Goal: Task Accomplishment & Management: Manage account settings

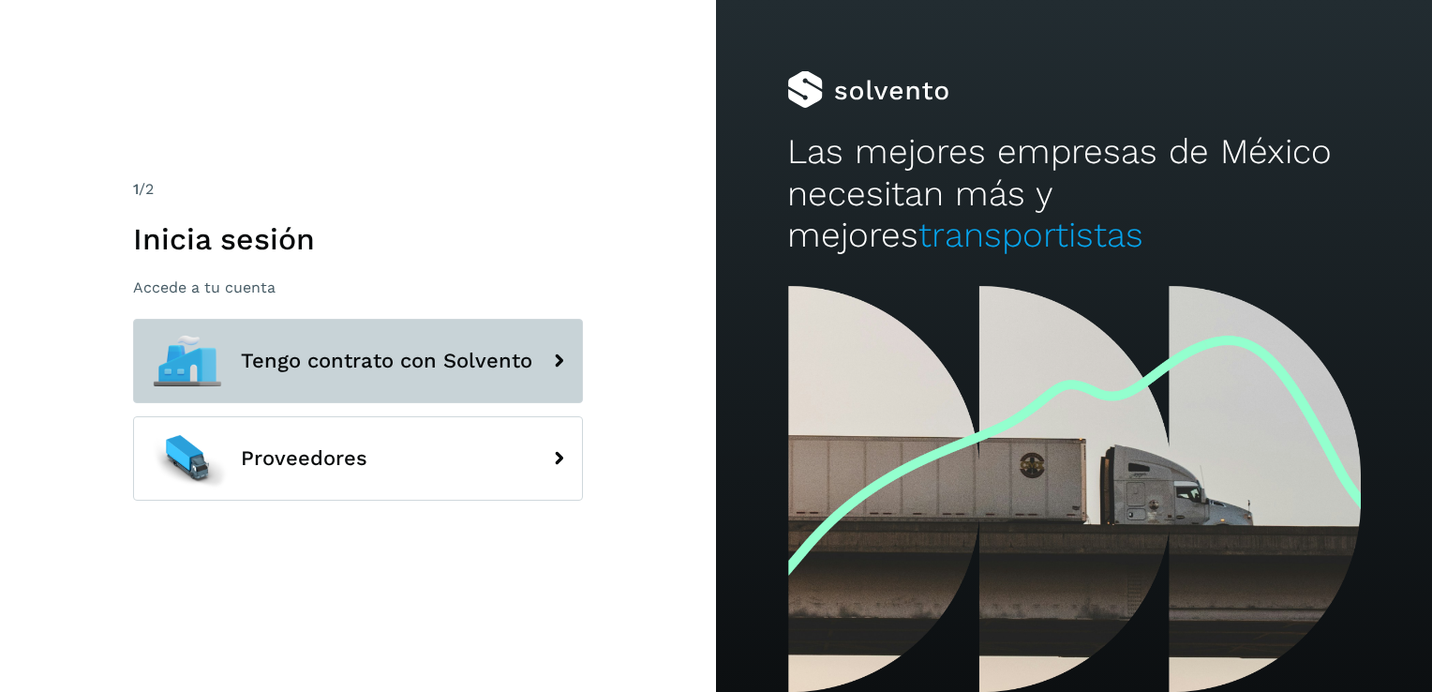
click at [400, 371] on span "Tengo contrato con Solvento" at bounding box center [386, 361] width 291 height 22
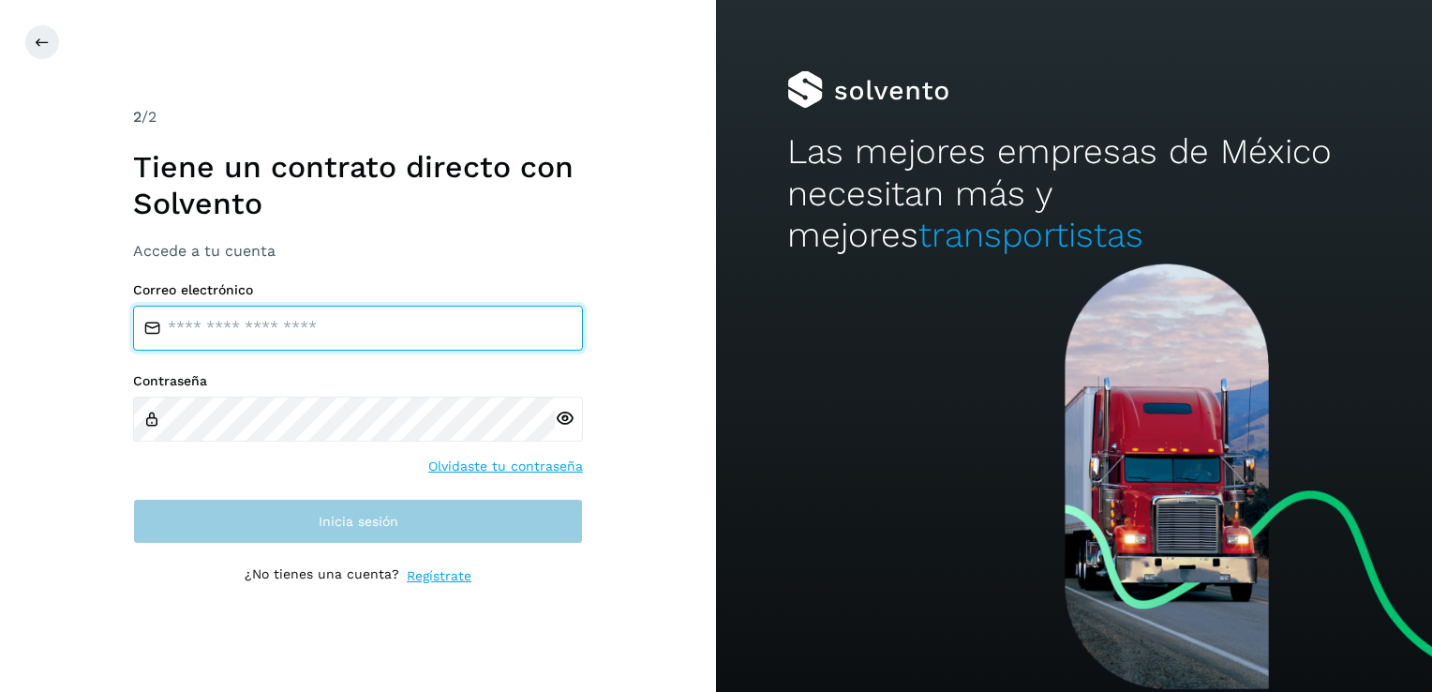
type input "**********"
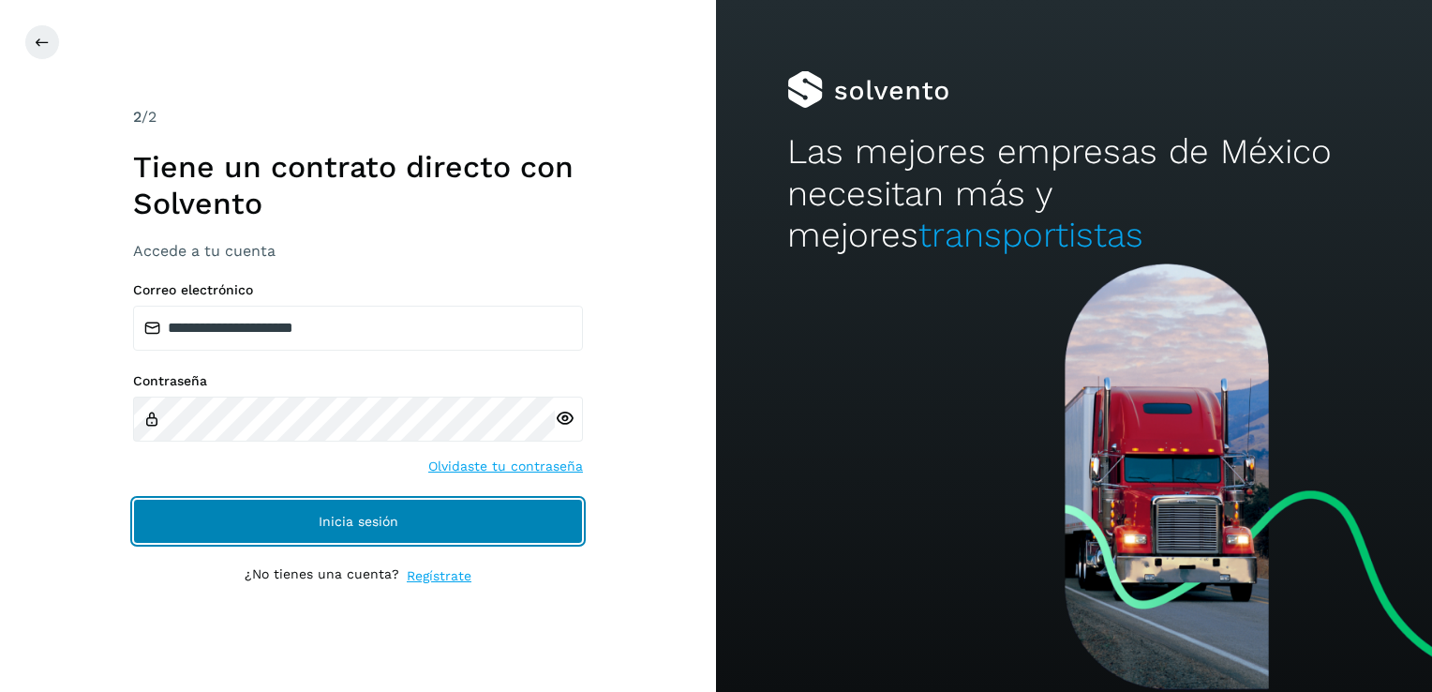
click at [385, 509] on button "Inicia sesión" at bounding box center [358, 521] width 450 height 45
click at [450, 533] on button "Inicia sesión" at bounding box center [358, 521] width 450 height 45
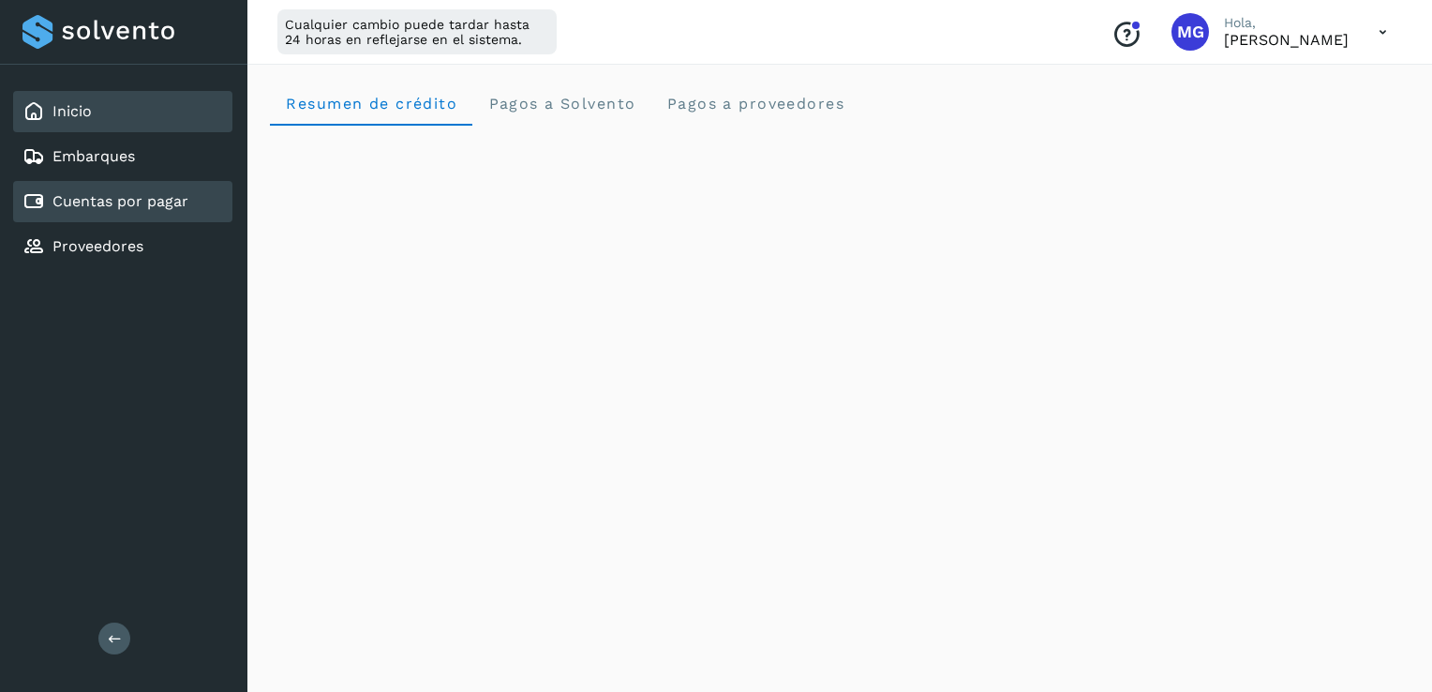
click at [151, 195] on link "Cuentas por pagar" at bounding box center [120, 201] width 136 height 18
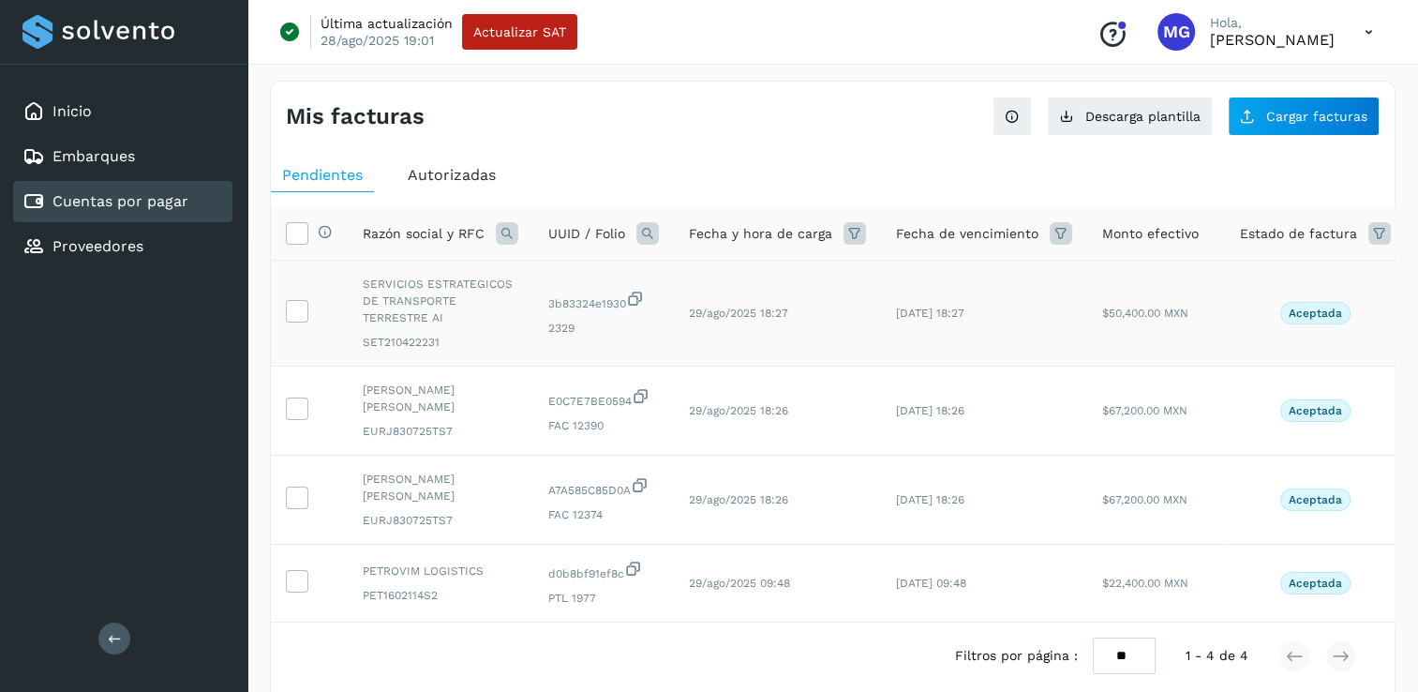
click at [1311, 311] on p "Aceptada" at bounding box center [1315, 312] width 53 height 13
click at [1111, 324] on td "$50,400.00 MXN" at bounding box center [1156, 314] width 138 height 106
click at [302, 306] on icon at bounding box center [297, 310] width 20 height 20
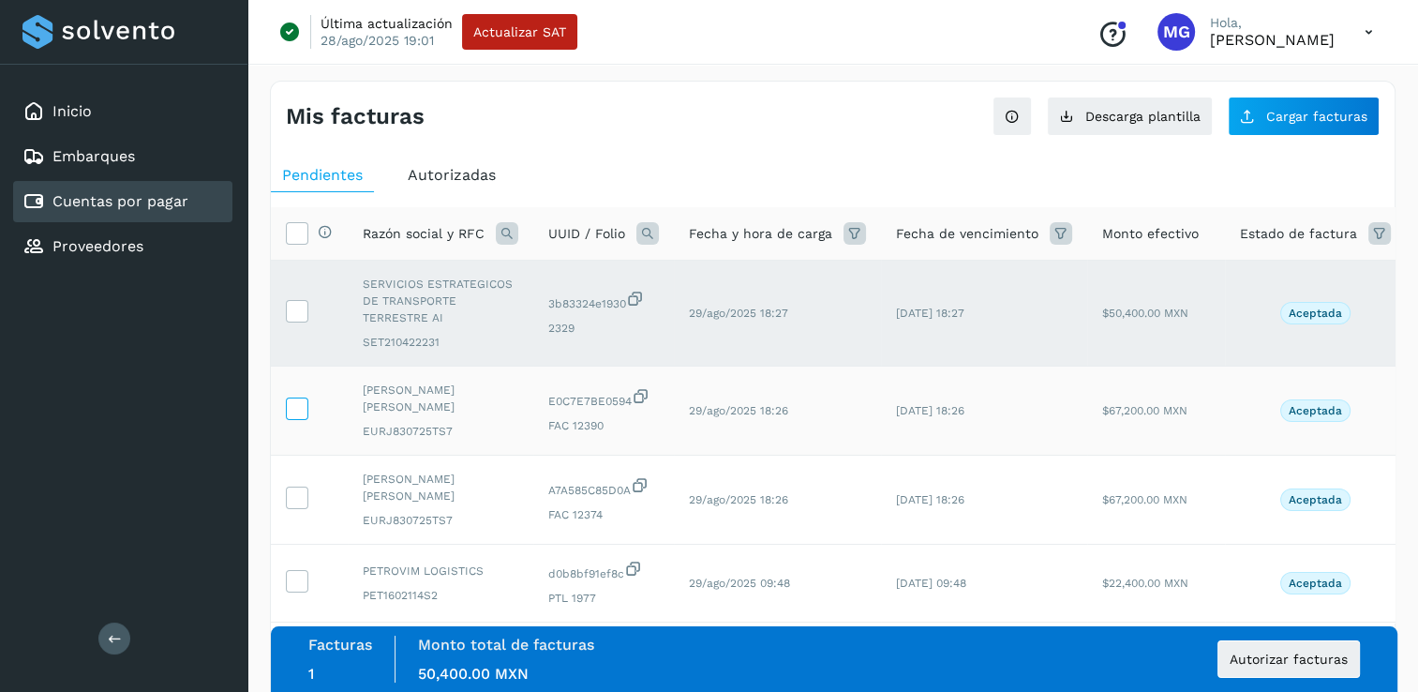
click at [297, 411] on icon at bounding box center [297, 407] width 20 height 20
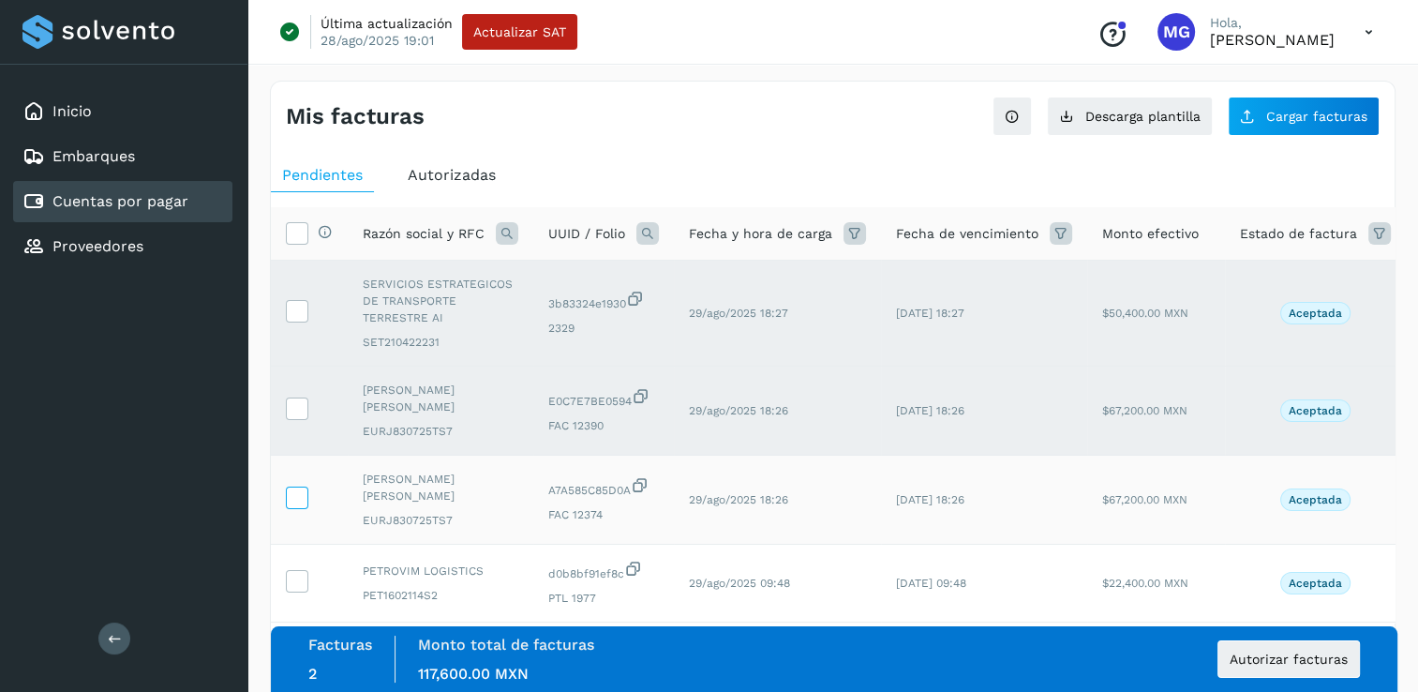
click at [301, 493] on icon at bounding box center [297, 496] width 20 height 20
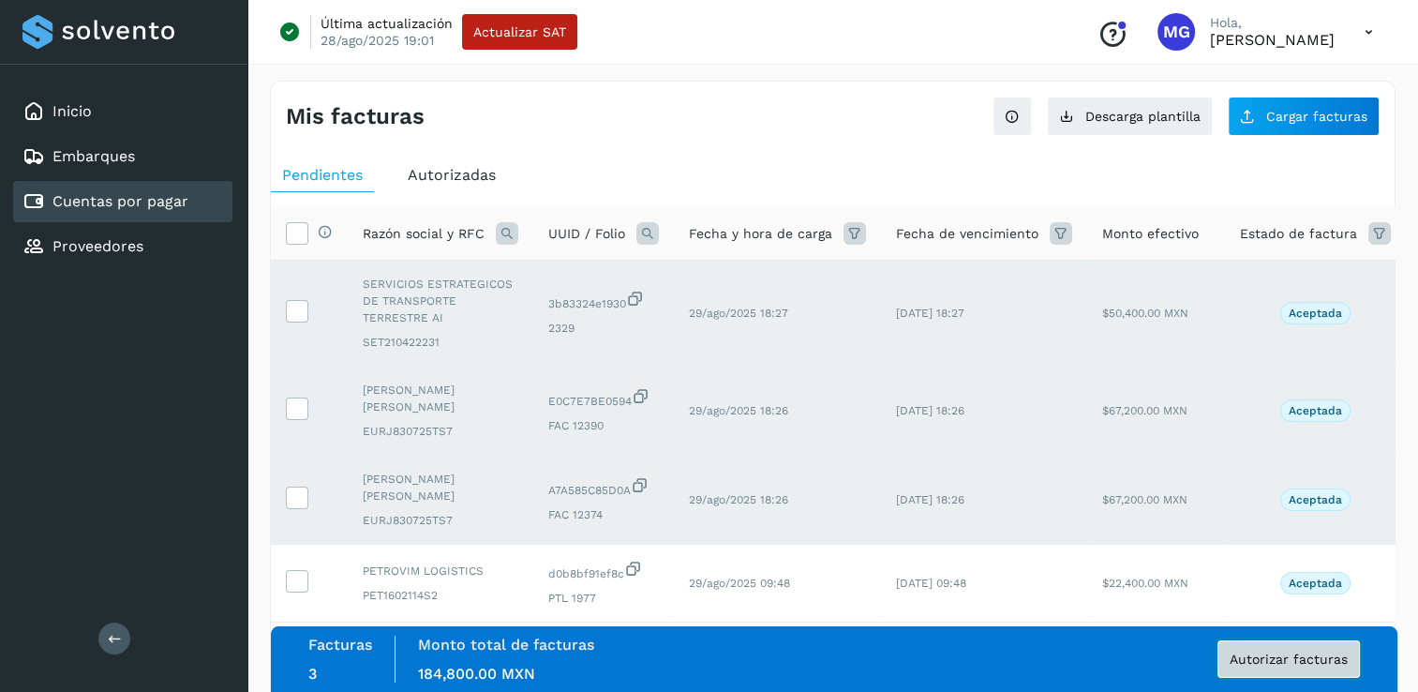
click at [1273, 654] on span "Autorizar facturas" at bounding box center [1289, 658] width 118 height 13
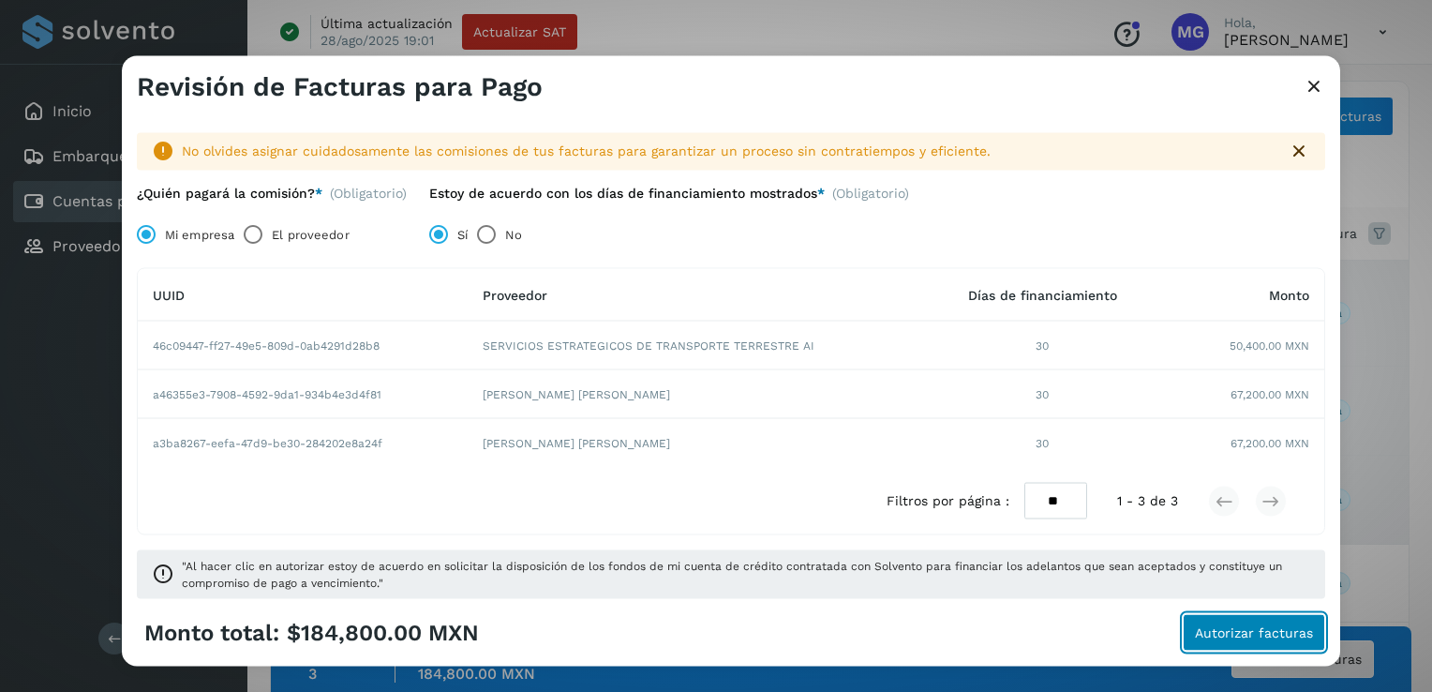
click at [1261, 640] on button "Autorizar facturas" at bounding box center [1254, 631] width 142 height 37
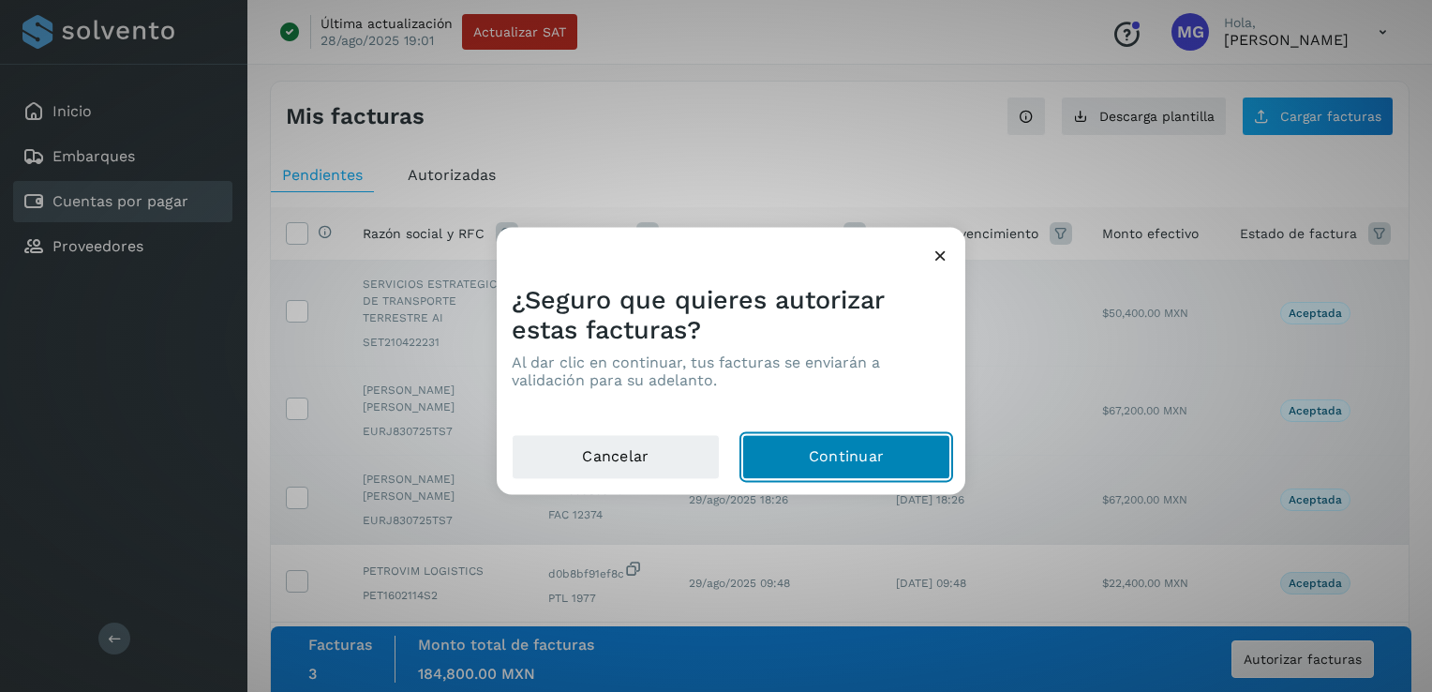
click at [760, 446] on button "Continuar" at bounding box center [846, 457] width 208 height 45
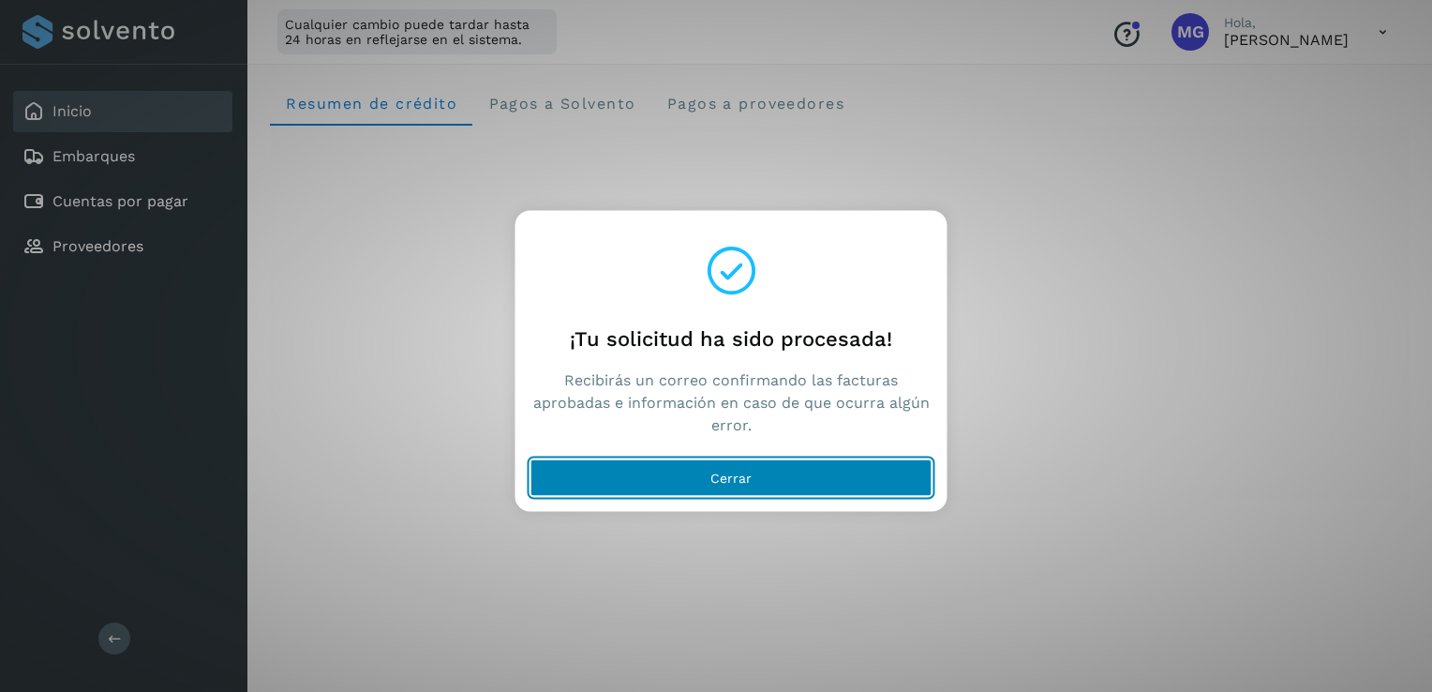
click at [719, 481] on span "Cerrar" at bounding box center [730, 477] width 41 height 13
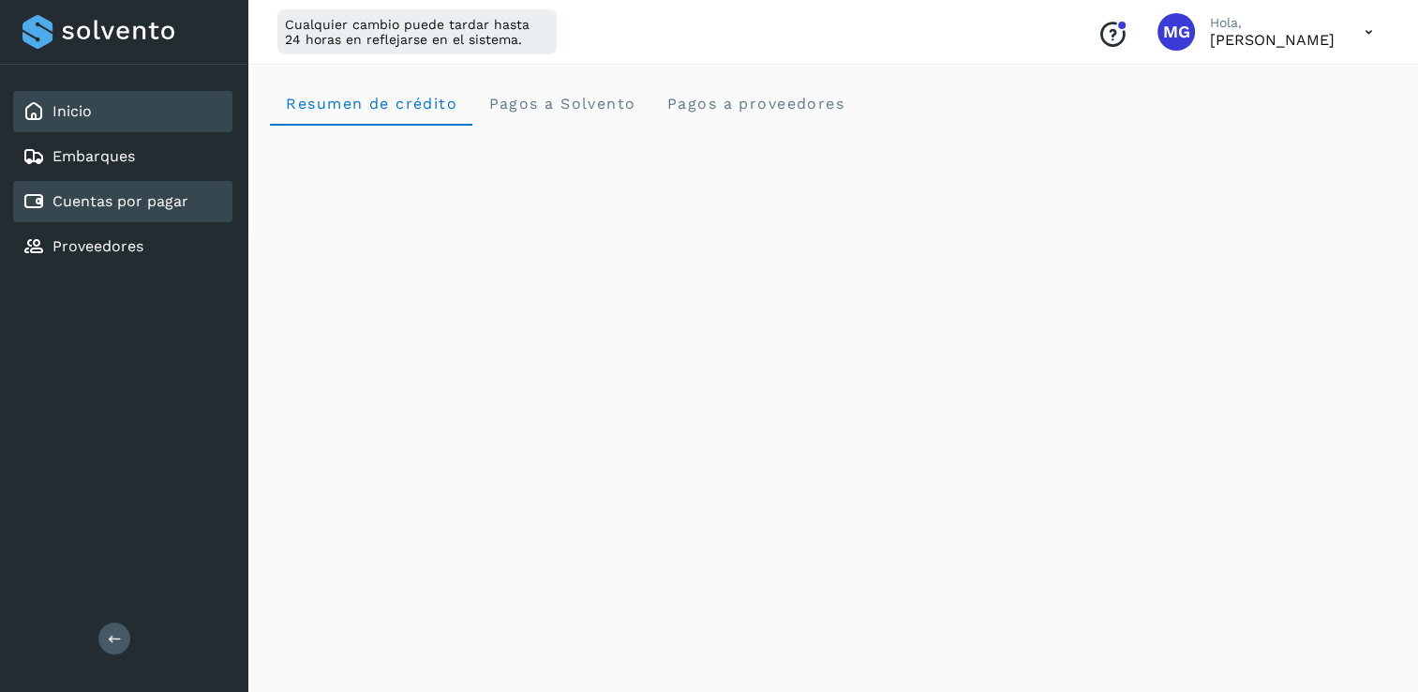
click at [114, 206] on link "Cuentas por pagar" at bounding box center [120, 201] width 136 height 18
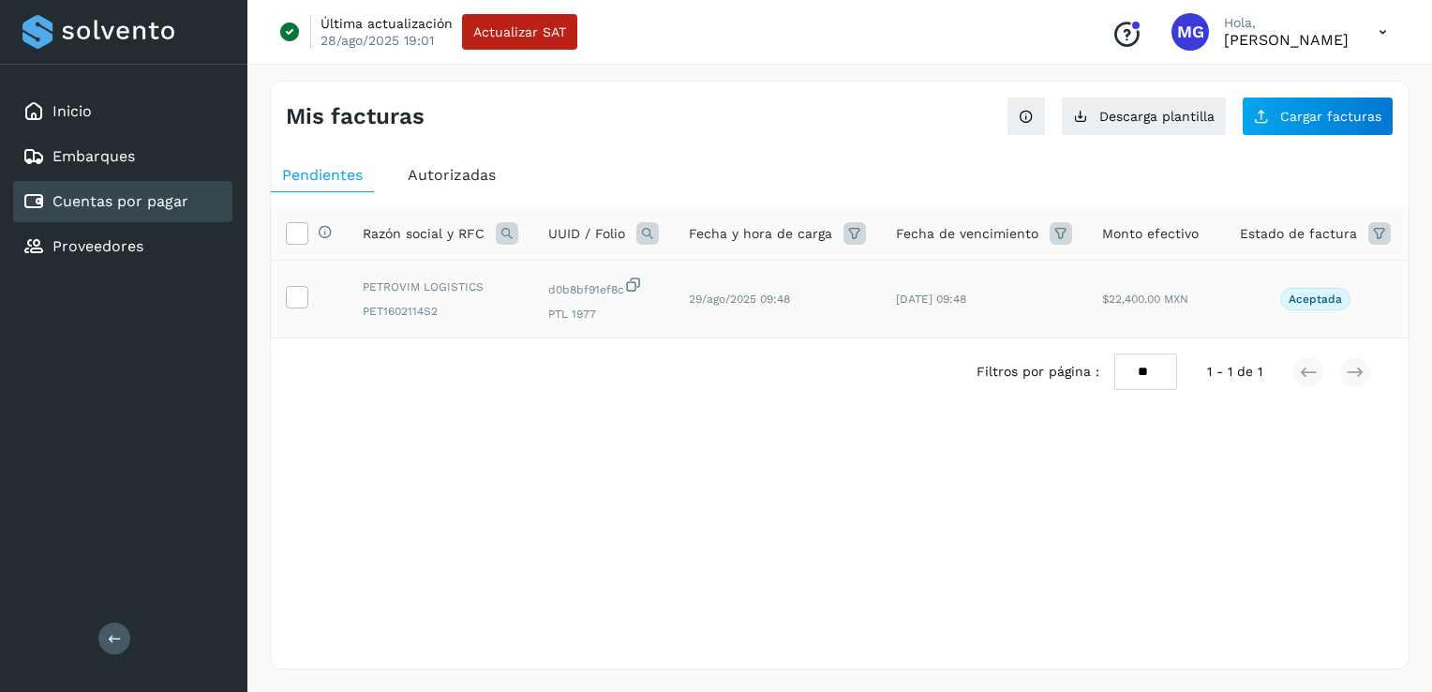
scroll to position [0, 85]
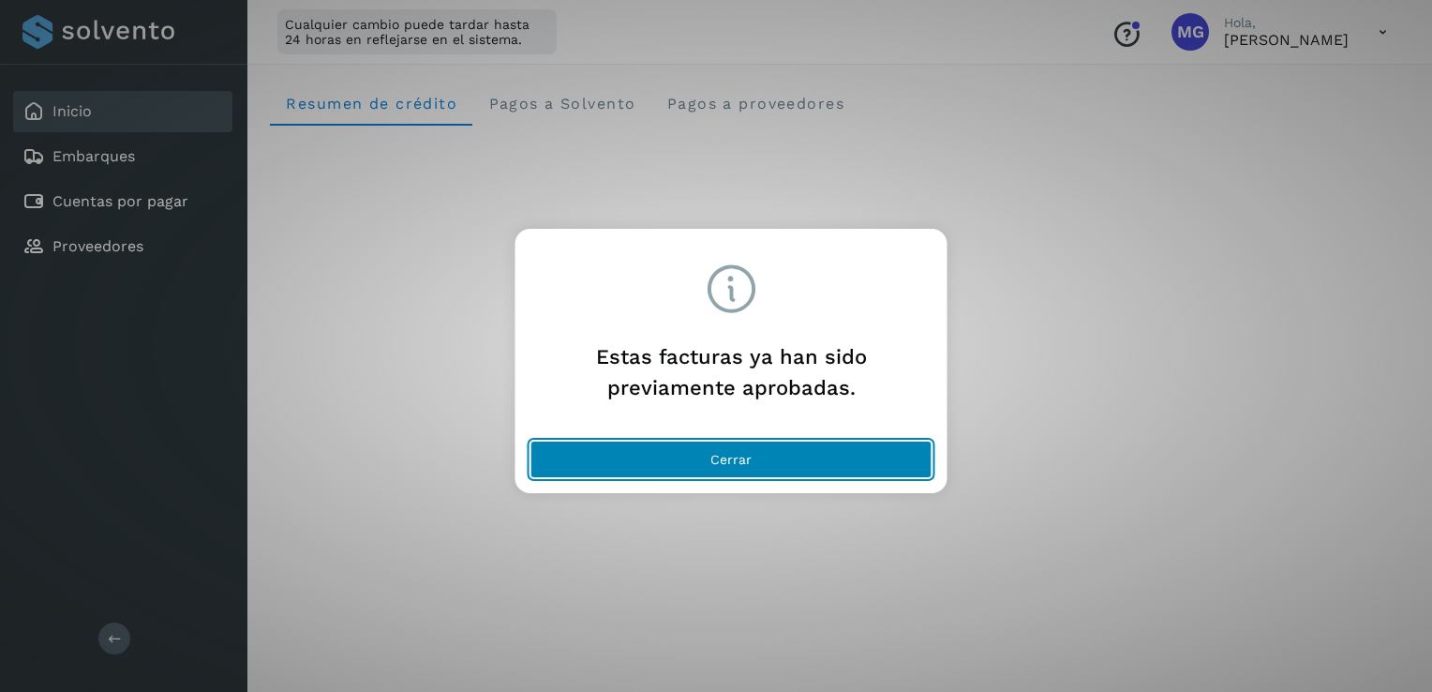
click at [661, 440] on button "Cerrar" at bounding box center [731, 458] width 402 height 37
